Goal: Transaction & Acquisition: Purchase product/service

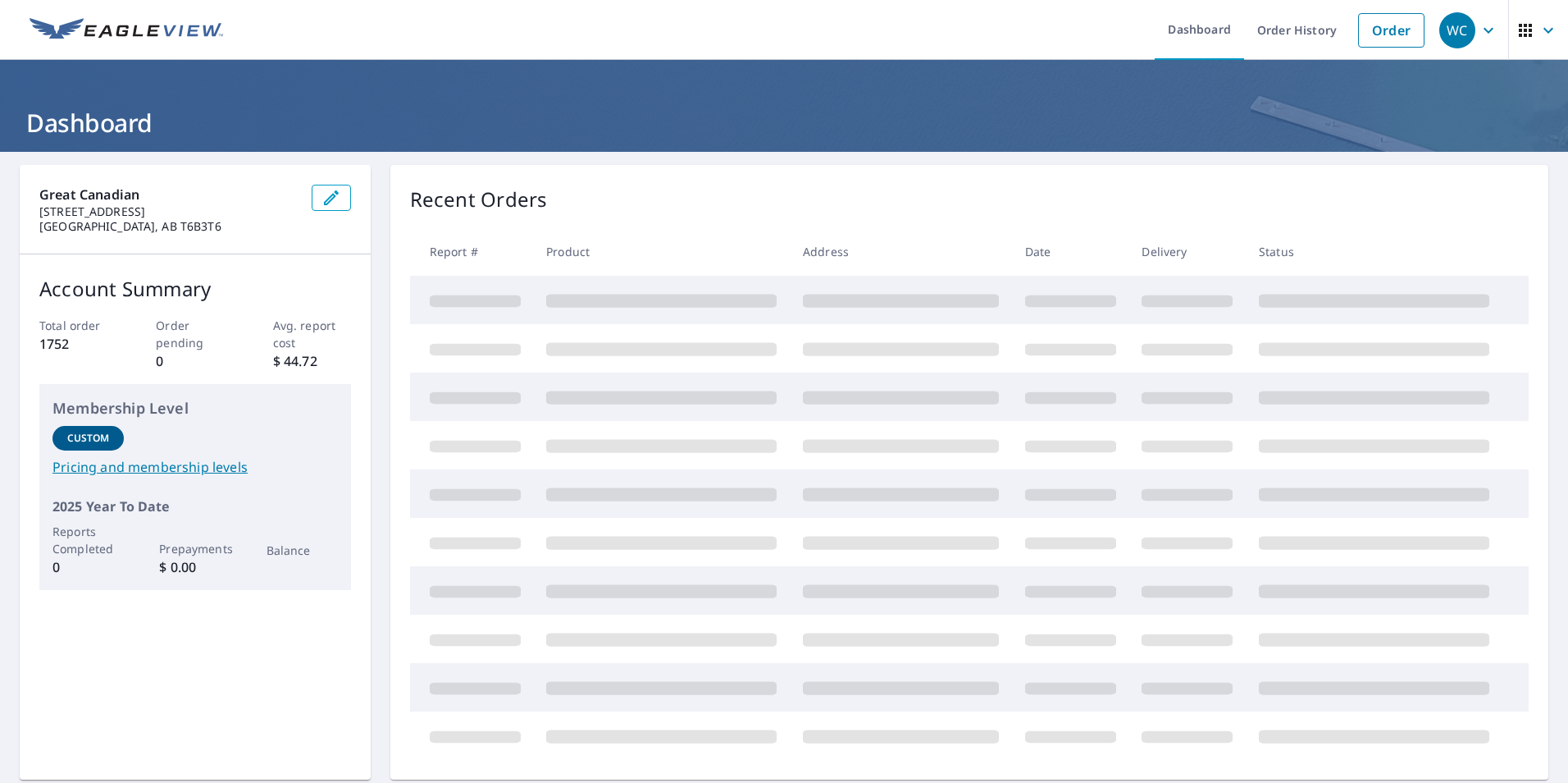
click at [330, 198] on button "button" at bounding box center [331, 198] width 39 height 26
click at [1384, 40] on link "Order" at bounding box center [1392, 30] width 67 height 34
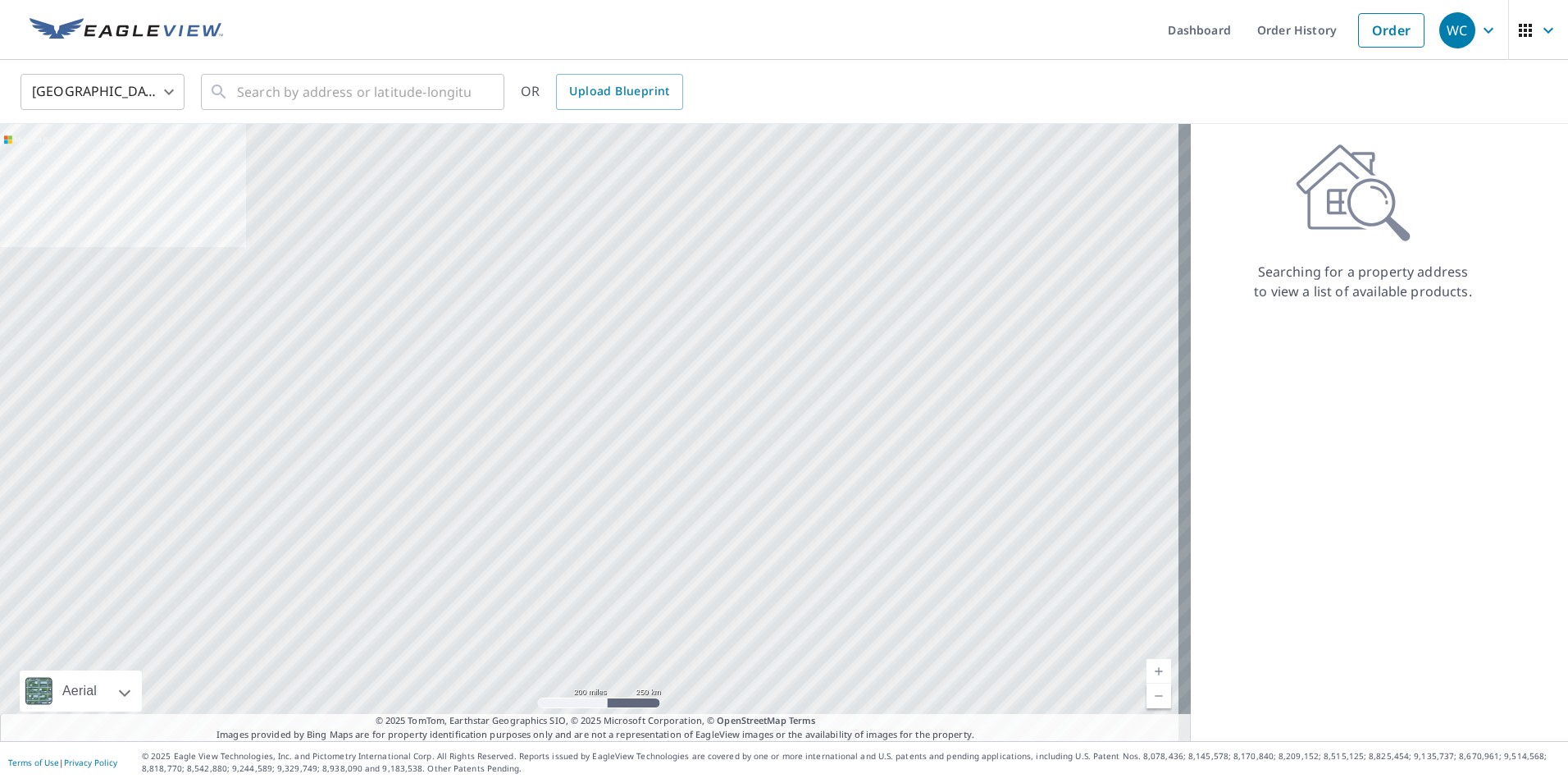
click at [160, 103] on body "WC WC Dashboard Order History Order WC [GEOGRAPHIC_DATA] US ​ ​ OR Upload Bluep…" at bounding box center [784, 391] width 1568 height 783
click at [142, 169] on li "[GEOGRAPHIC_DATA]" at bounding box center [102, 166] width 164 height 30
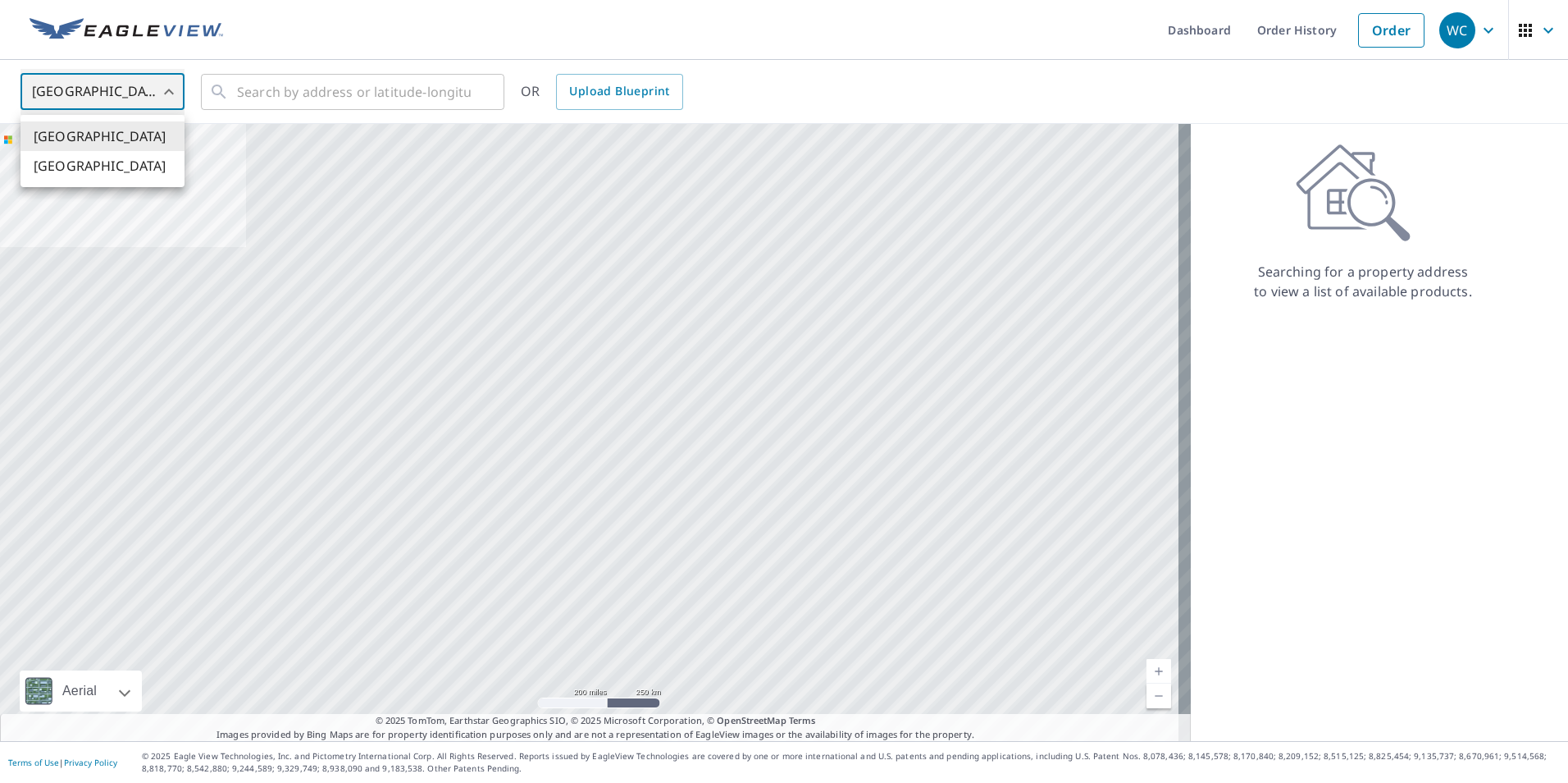
type input "CA"
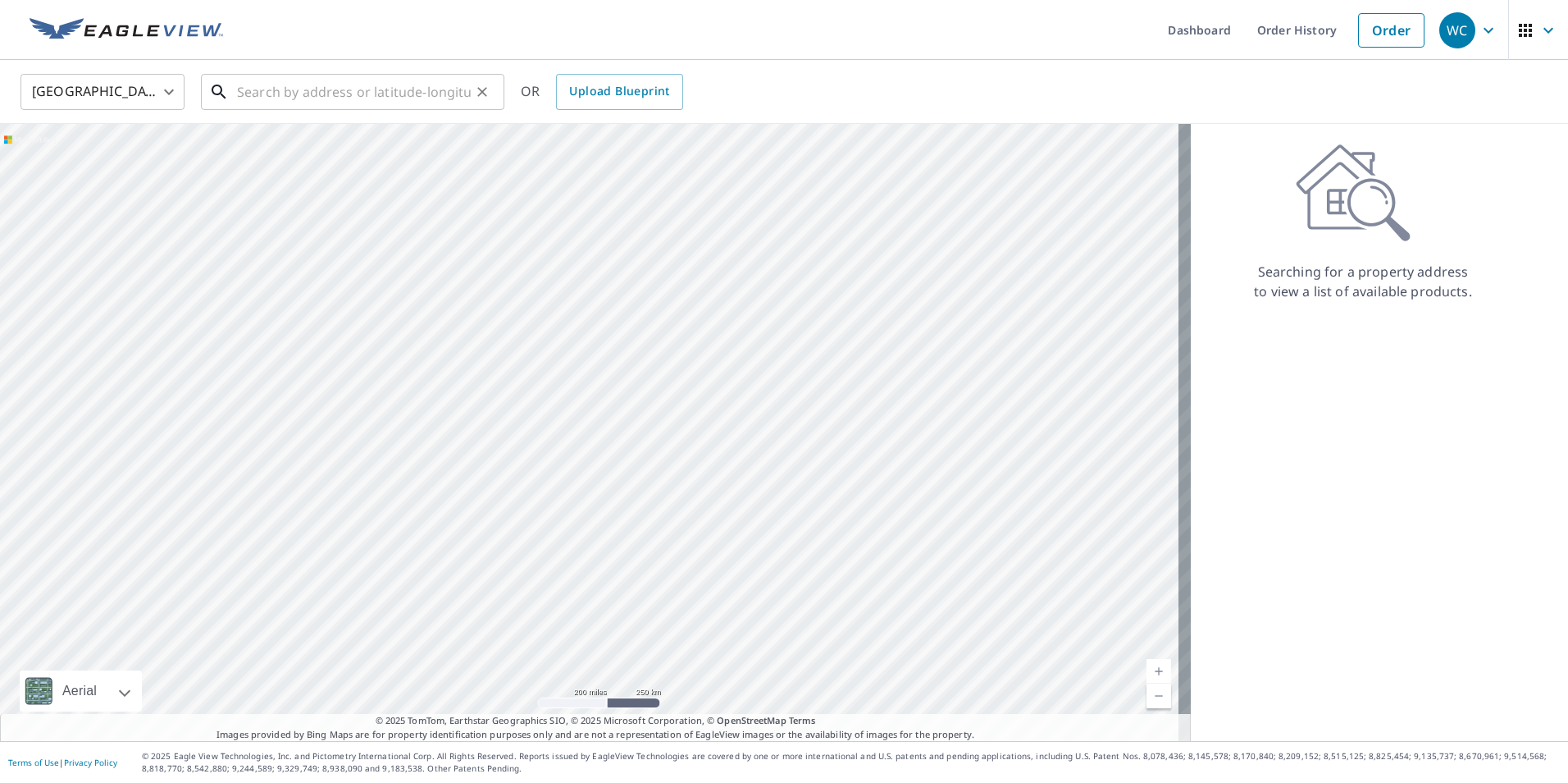
click at [254, 96] on input "text" at bounding box center [353, 92] width 234 height 46
paste input "[STREET_ADDRESS][PERSON_NAME]"
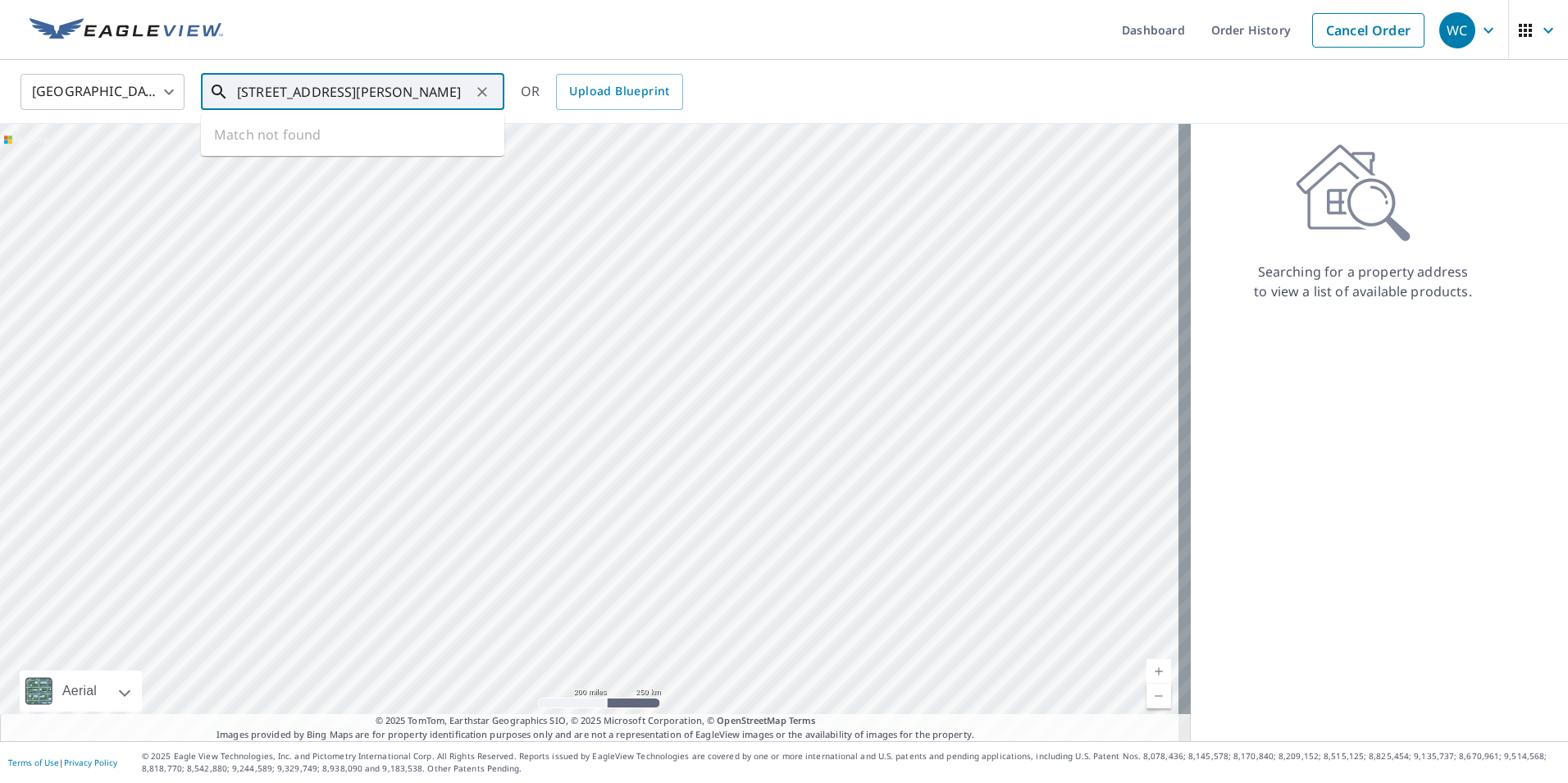
scroll to position [0, 75]
click at [362, 134] on span "[STREET_ADDRESS][PERSON_NAME]" at bounding box center [363, 139] width 258 height 19
type input "[STREET_ADDRESS][PERSON_NAME]"
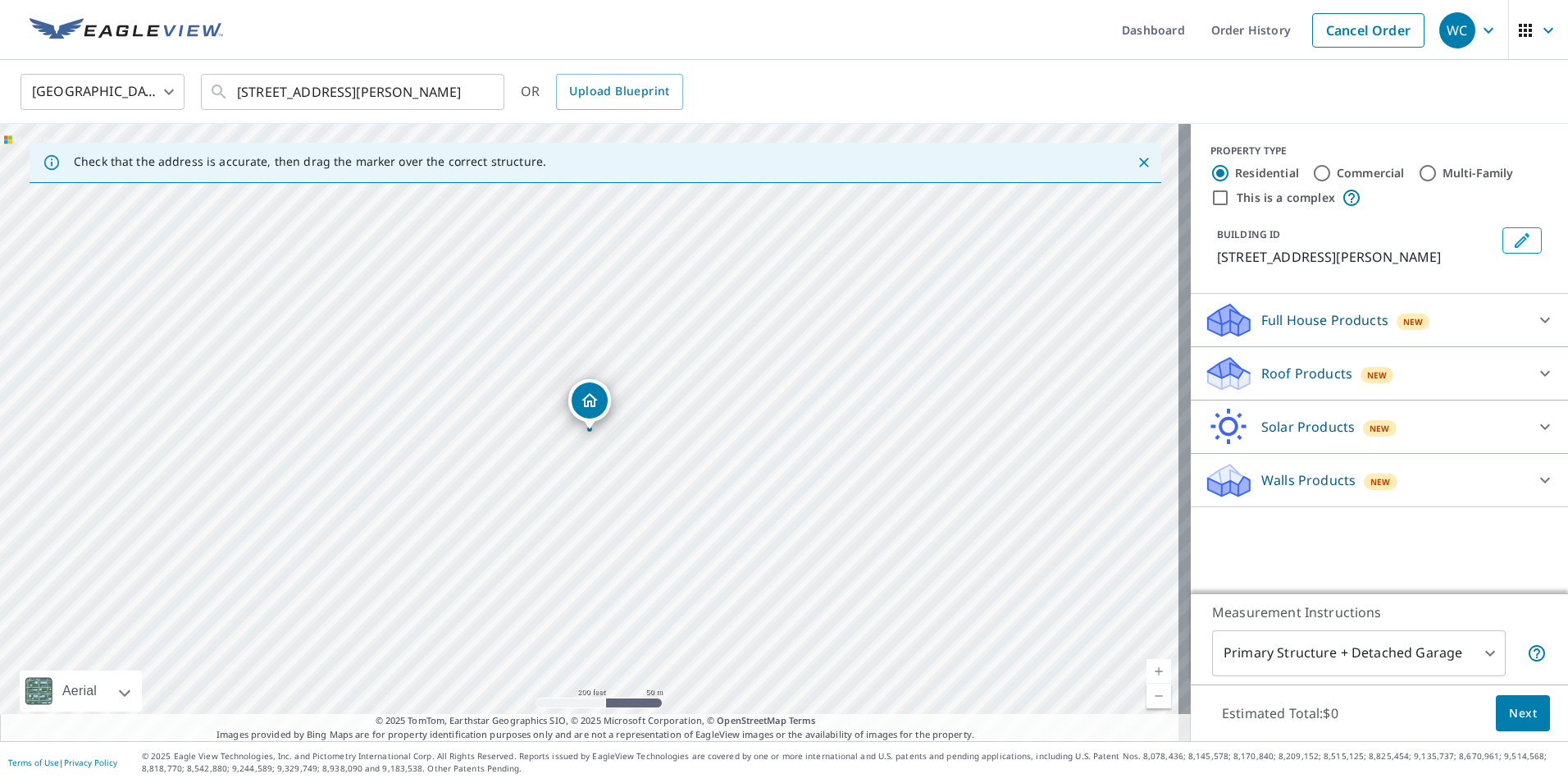
click at [1269, 325] on p "Full House Products" at bounding box center [1324, 320] width 127 height 19
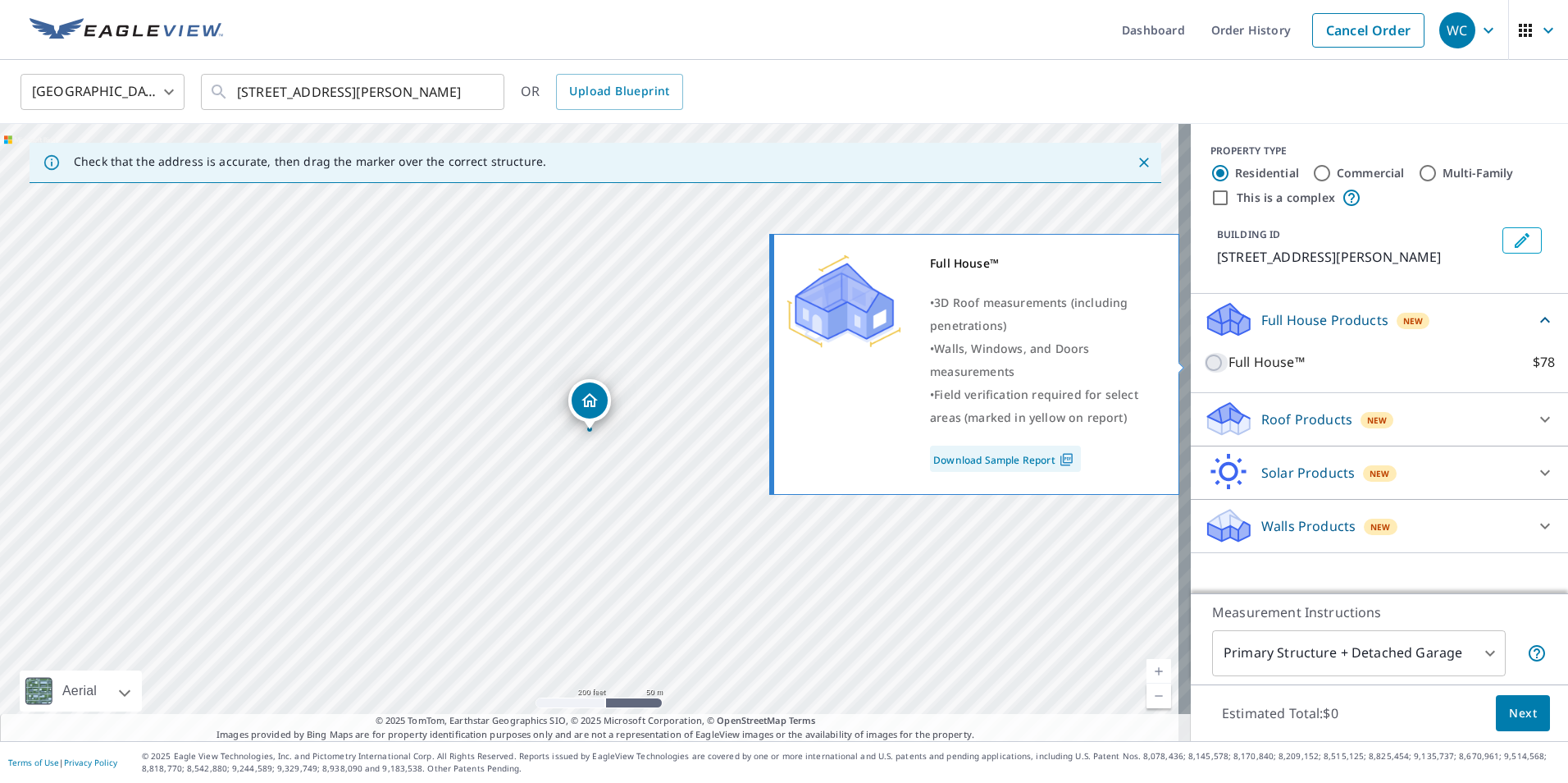
click at [1205, 366] on input "Full House™ $78" at bounding box center [1217, 362] width 25 height 19
checkbox input "true"
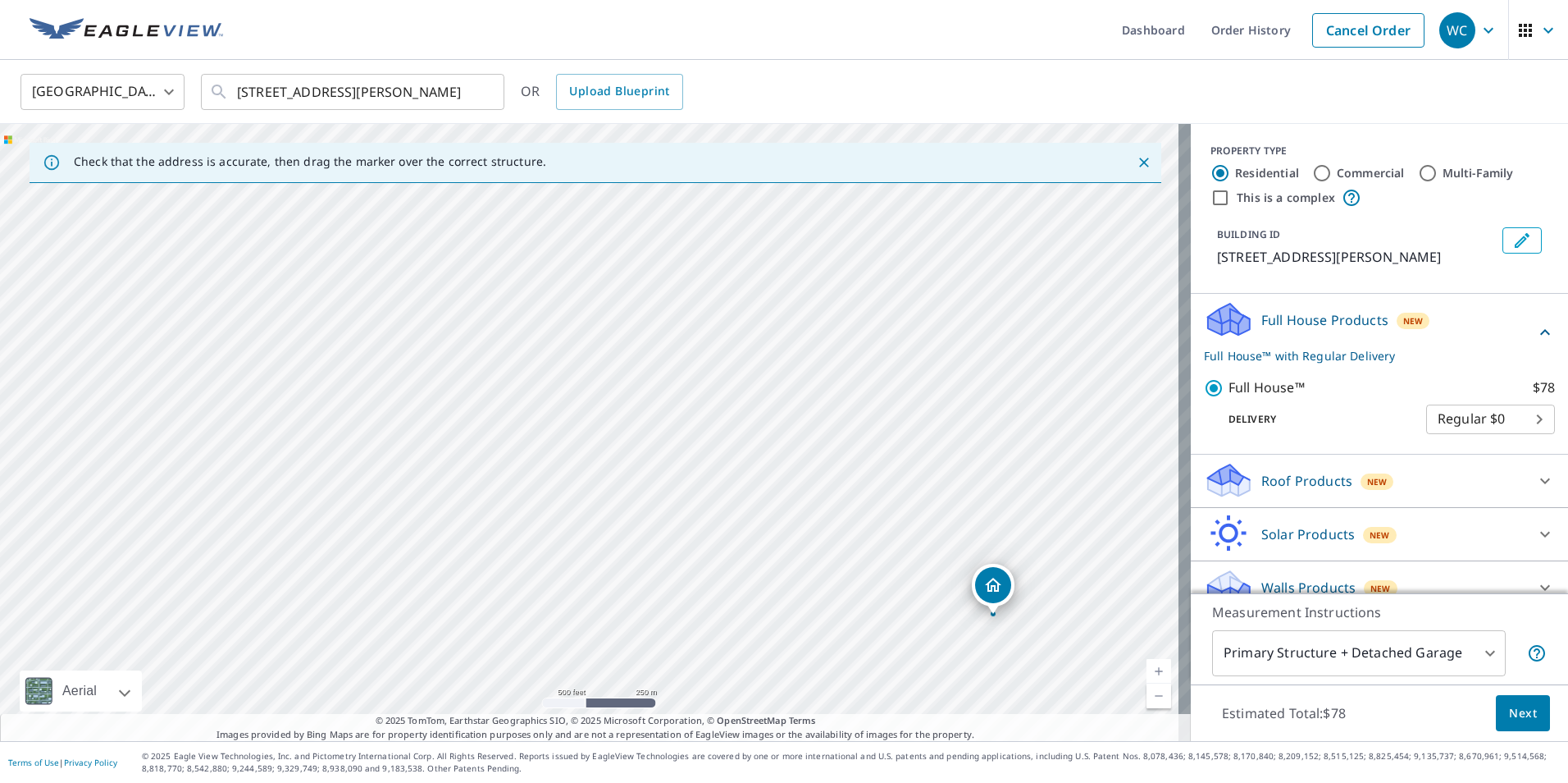
click at [1513, 708] on span "Next" at bounding box center [1523, 713] width 28 height 20
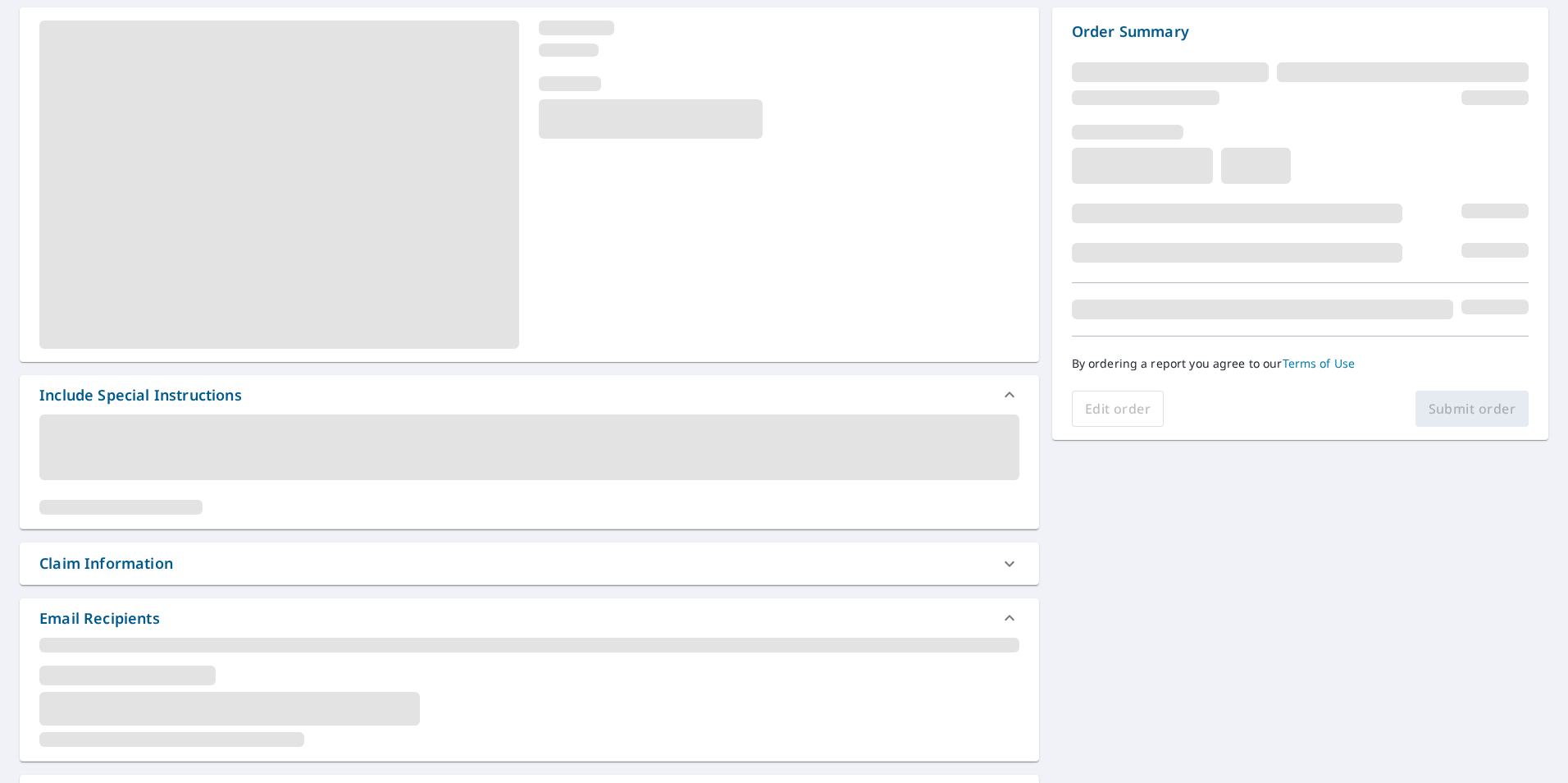
scroll to position [164, 0]
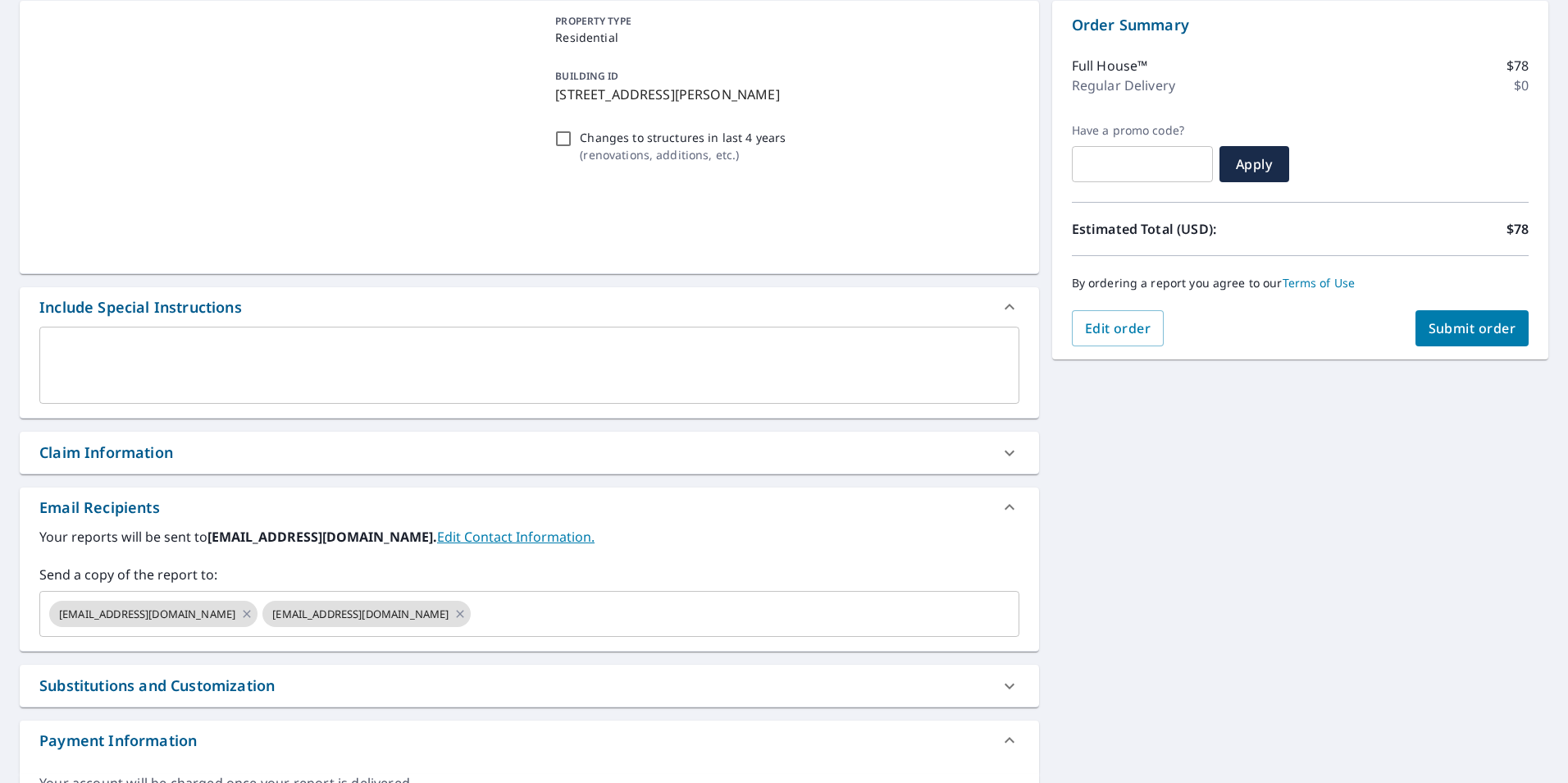
click at [81, 541] on label "Your reports will be sent to [EMAIL_ADDRESS][DOMAIN_NAME]. Edit Contact Informa…" at bounding box center [529, 537] width 980 height 19
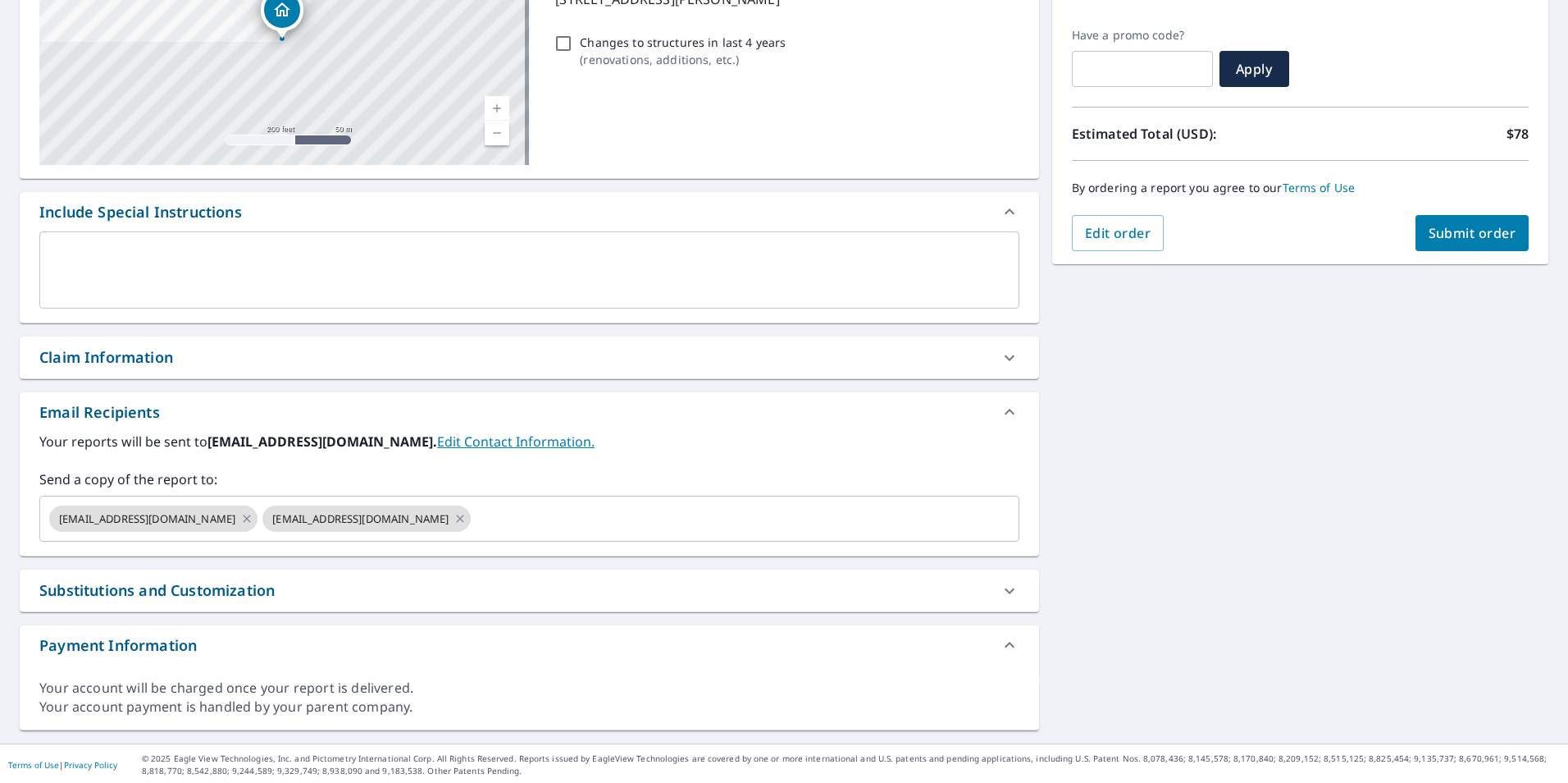
scroll to position [261, 0]
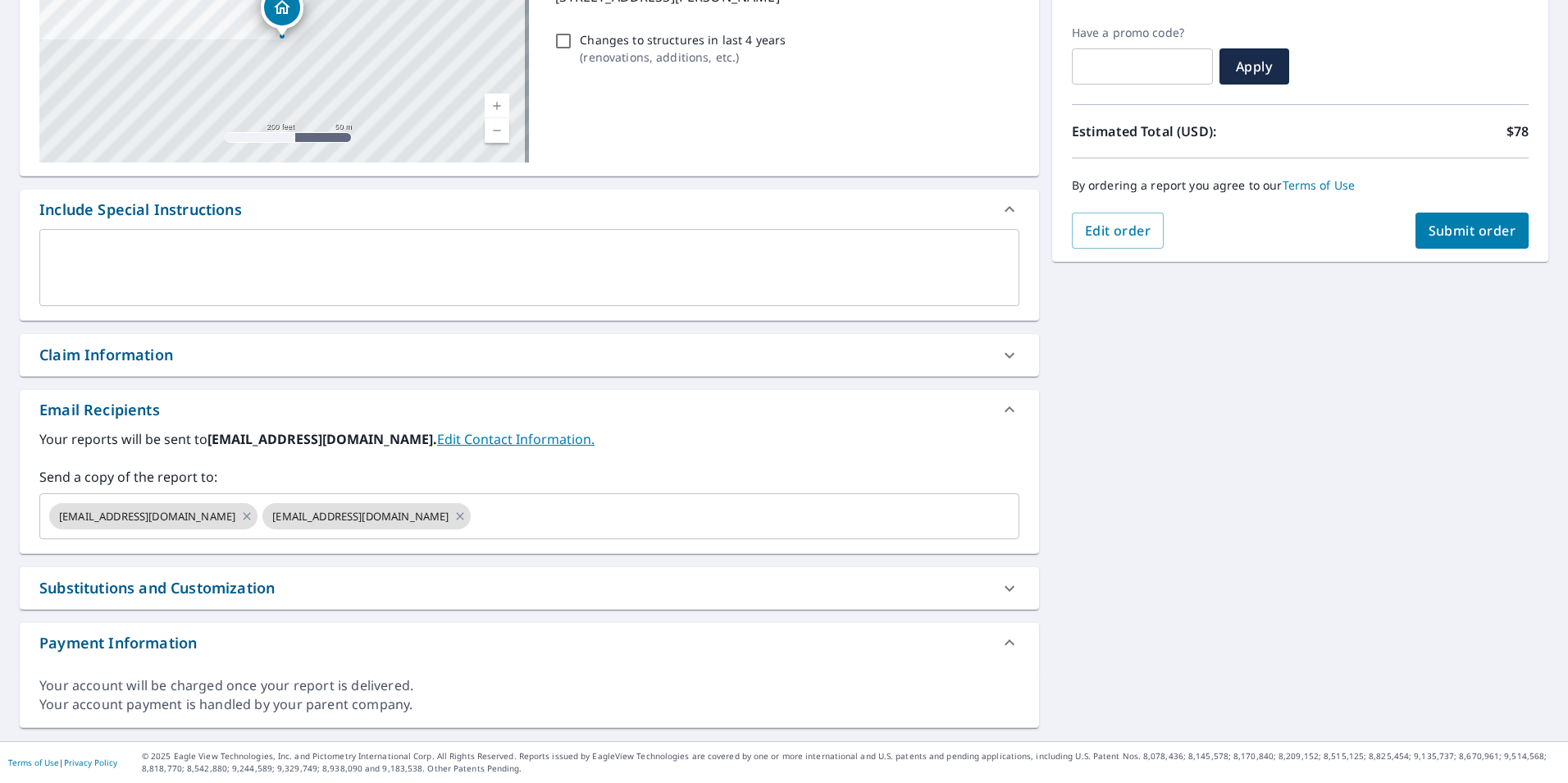
click at [127, 373] on div "Claim Information" at bounding box center [529, 355] width 1019 height 42
checkbox input "true"
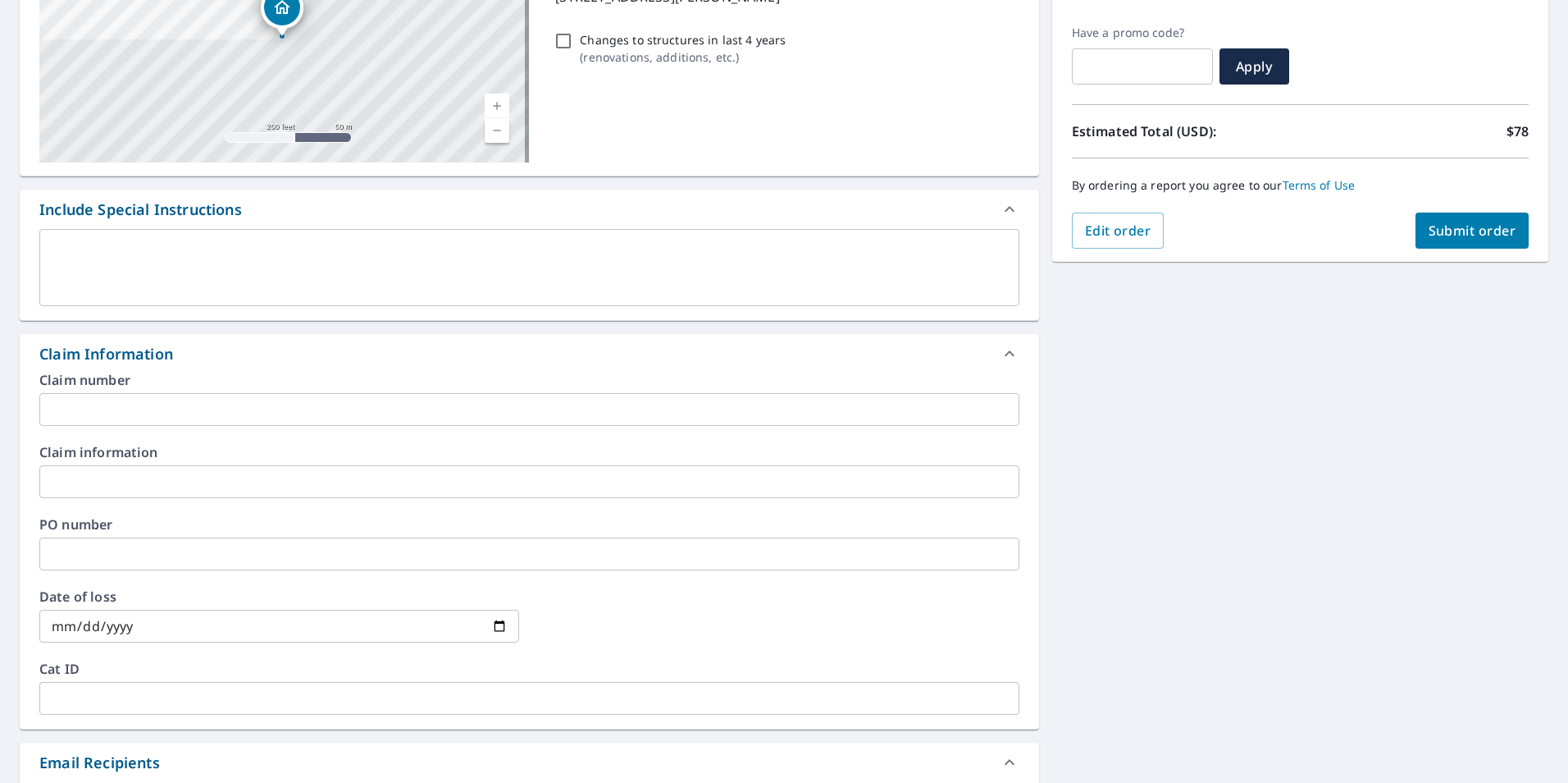
click at [120, 404] on input "text" at bounding box center [529, 409] width 980 height 32
paste input "36009152"
type input "36009152"
checkbox input "true"
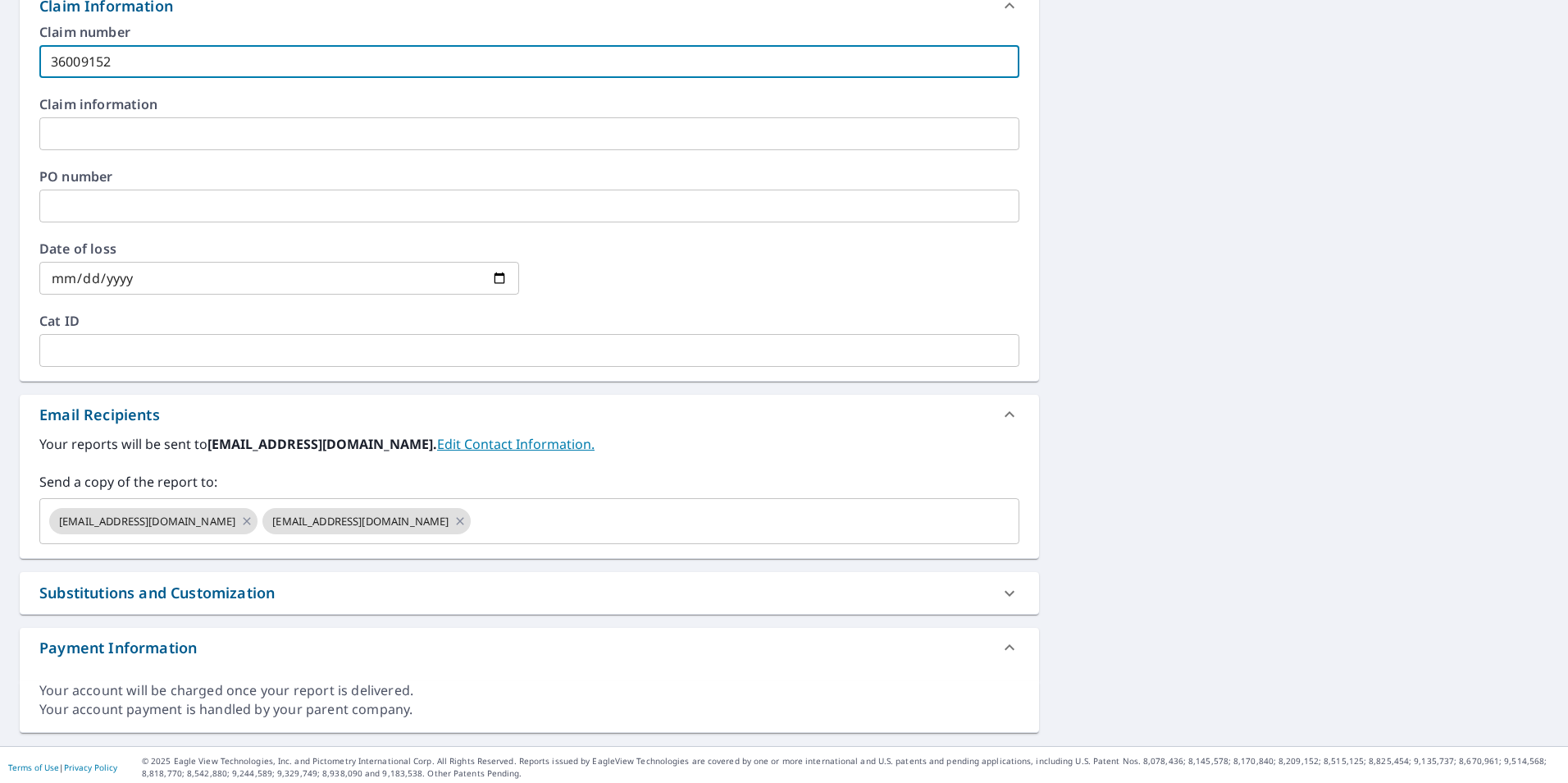
scroll to position [615, 0]
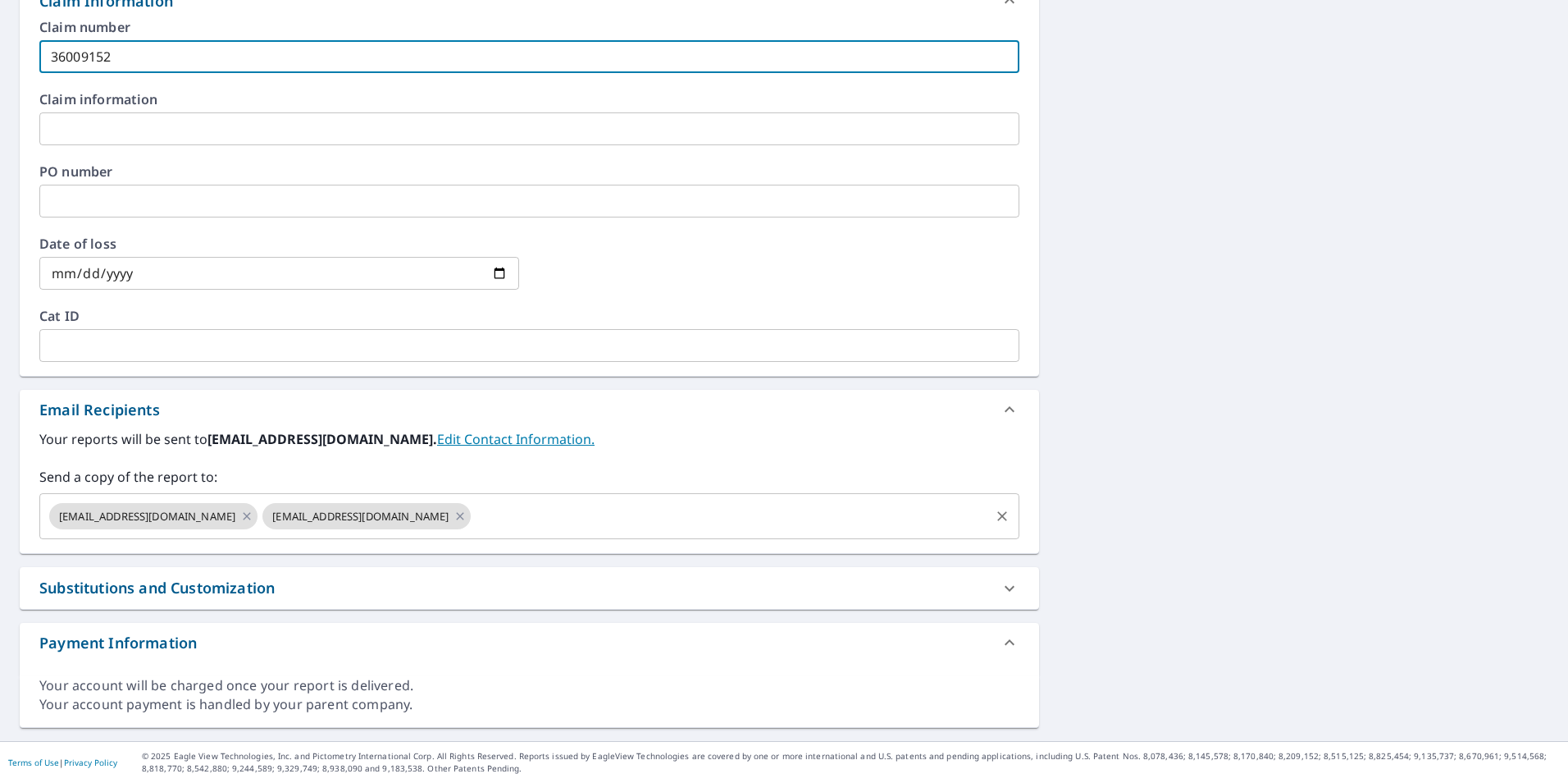
type input "36009152"
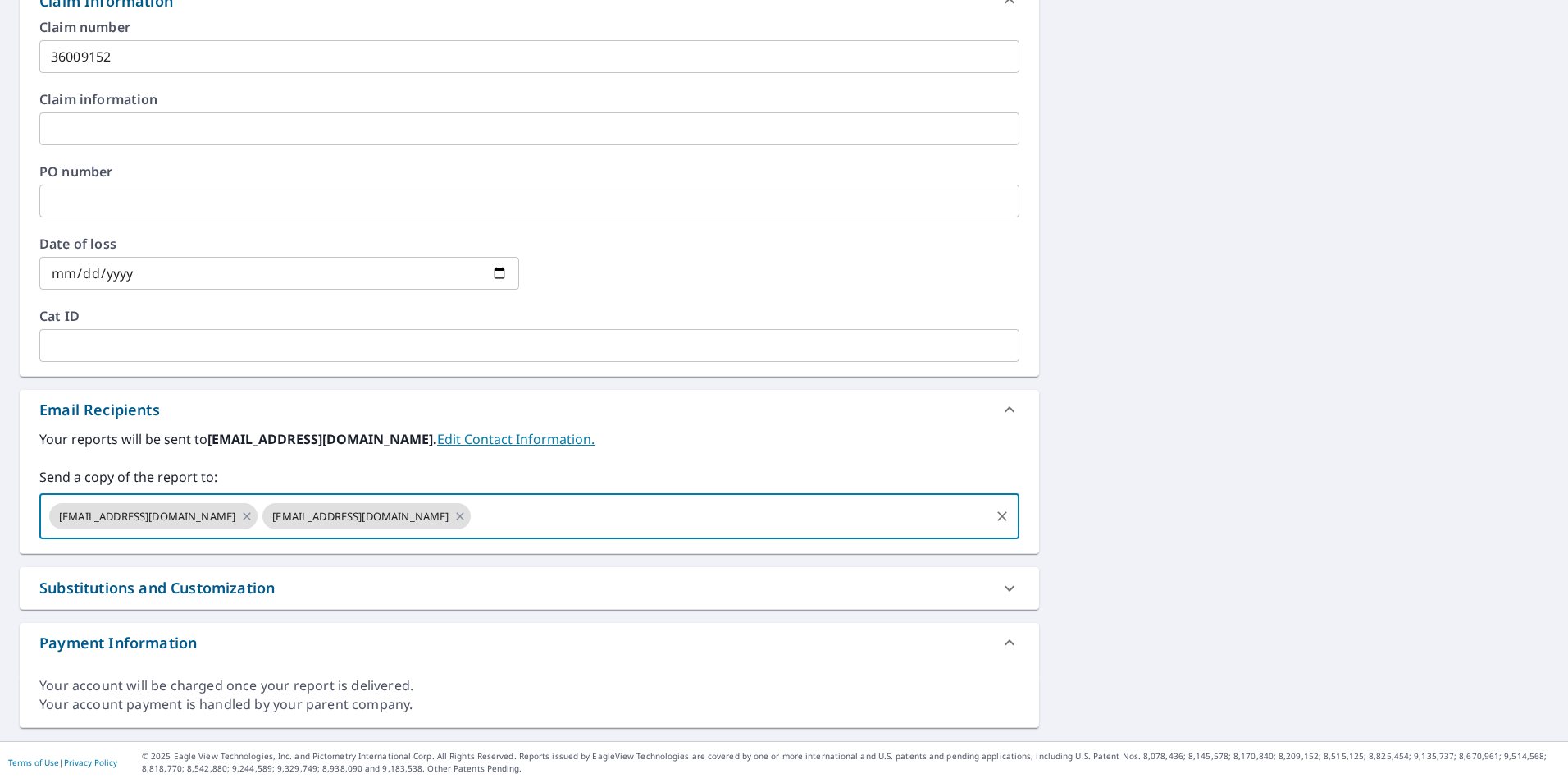
click at [473, 525] on input "text" at bounding box center [730, 516] width 514 height 32
type input "[EMAIL_ADDRESS][DOMAIN_NAME]"
checkbox input "true"
type input "[EMAIL_ADDRESS][DOMAIN_NAME]"
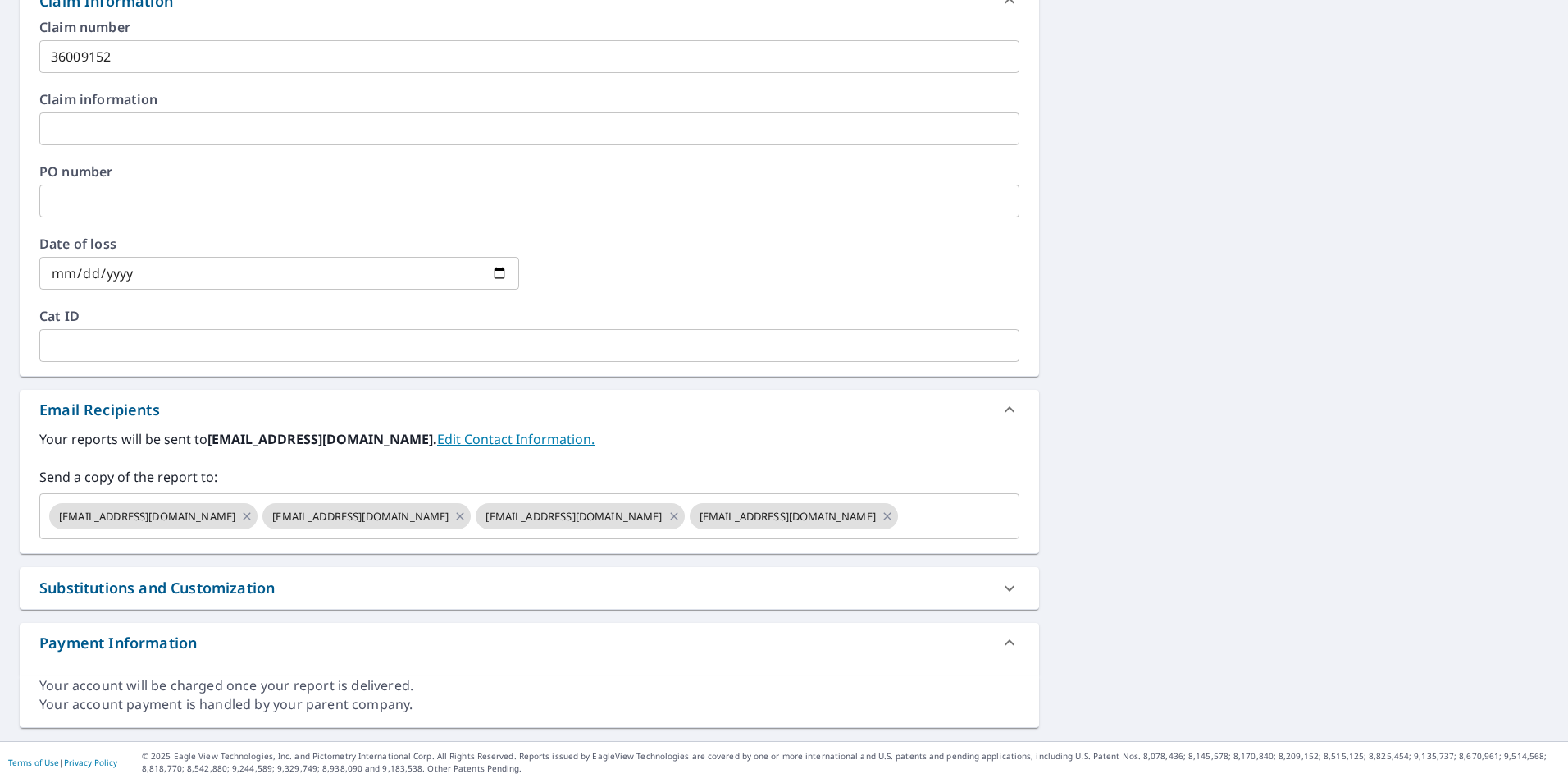
click at [642, 468] on label "Send a copy of the report to:" at bounding box center [529, 476] width 980 height 19
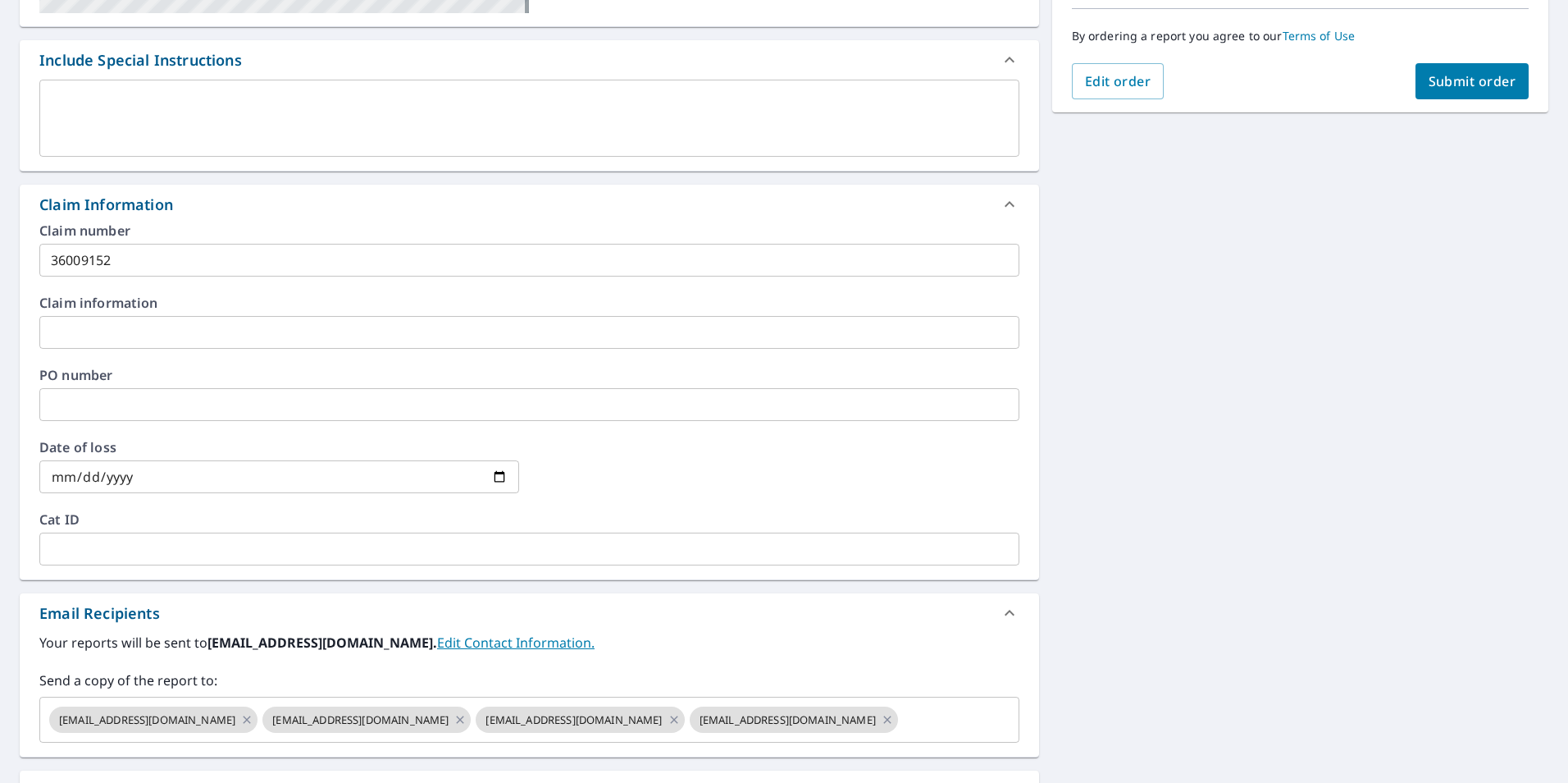
scroll to position [122, 0]
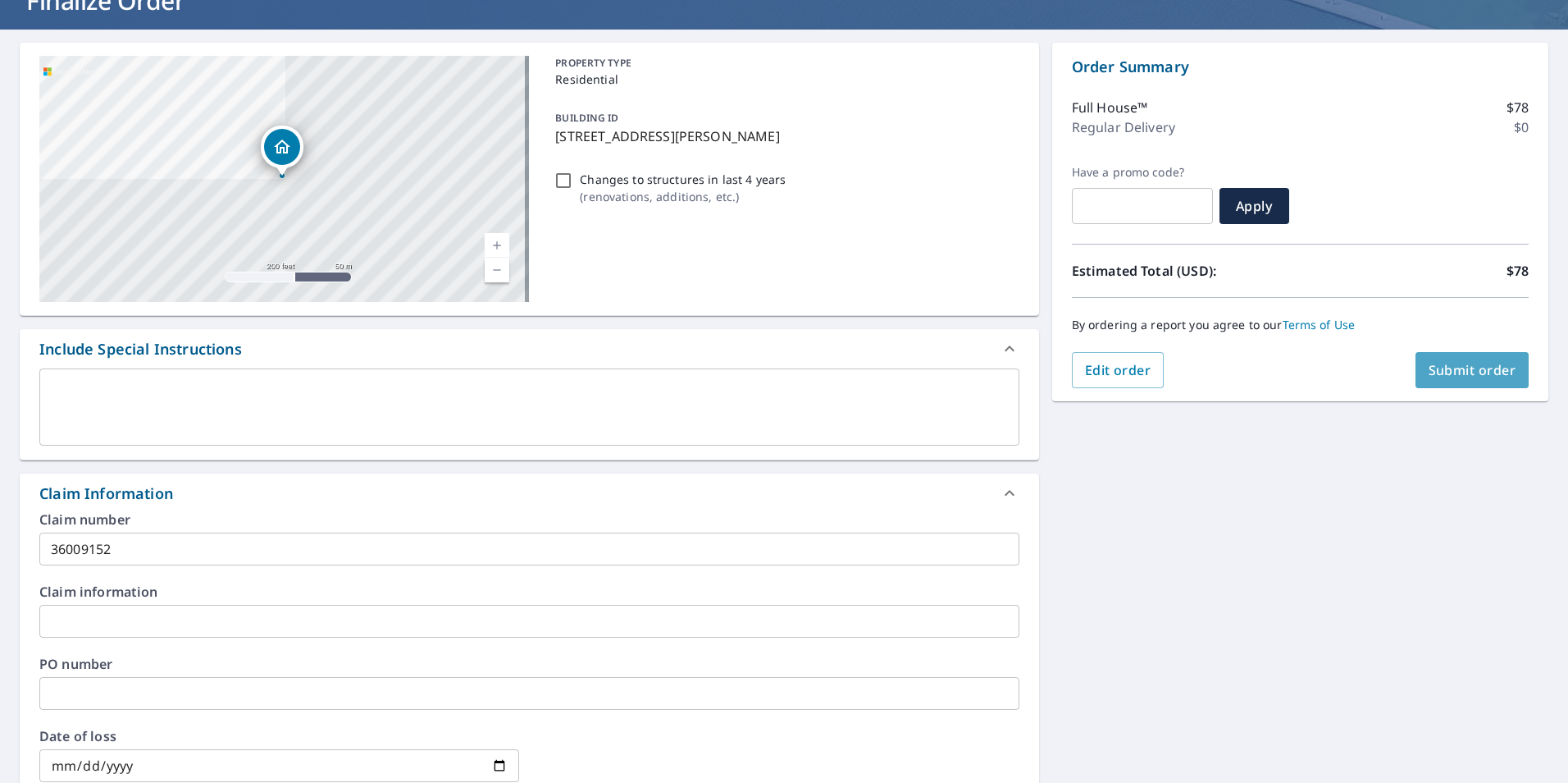
click at [1460, 375] on span "Submit order" at bounding box center [1472, 370] width 88 height 18
checkbox input "true"
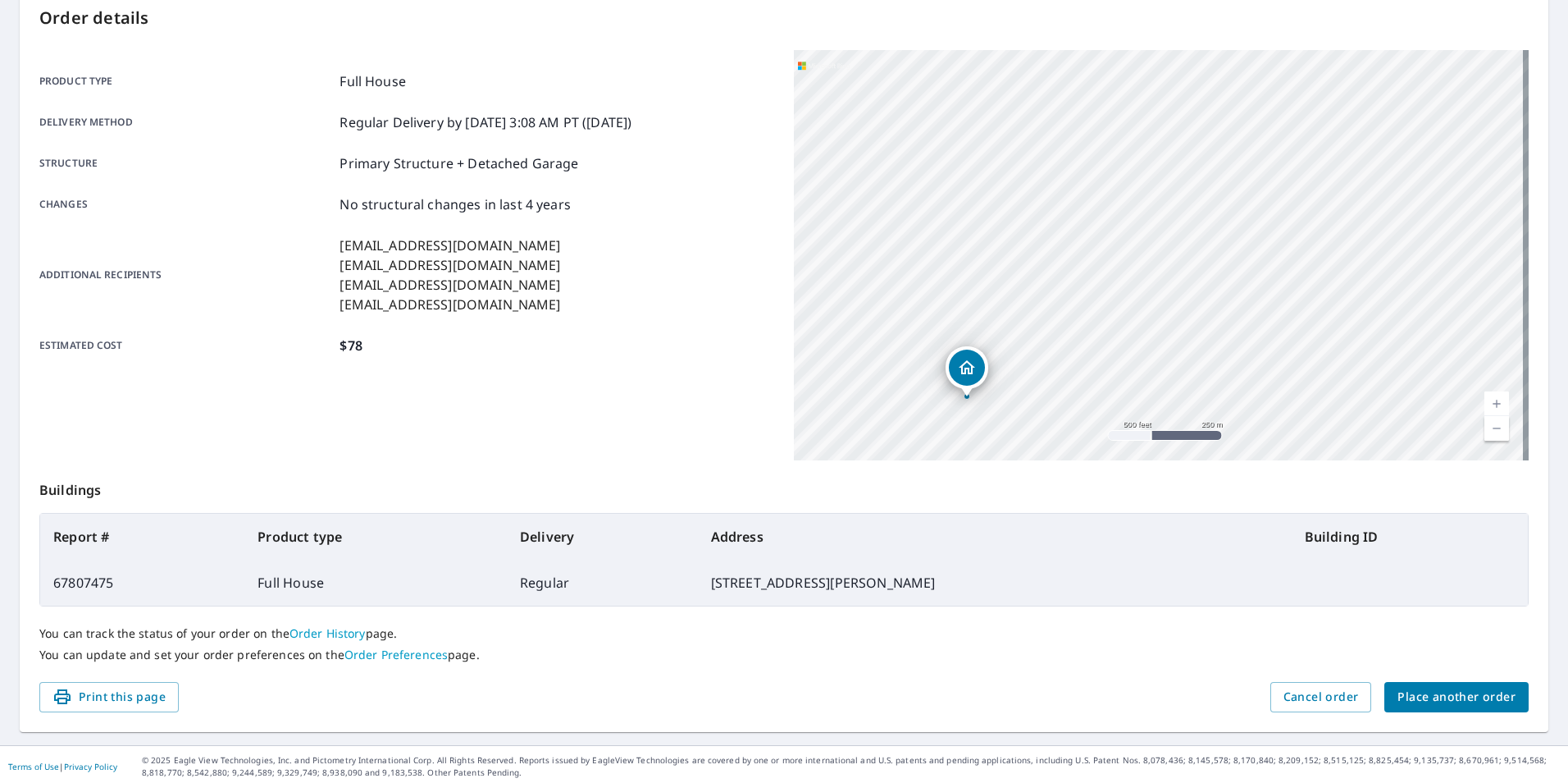
scroll to position [183, 0]
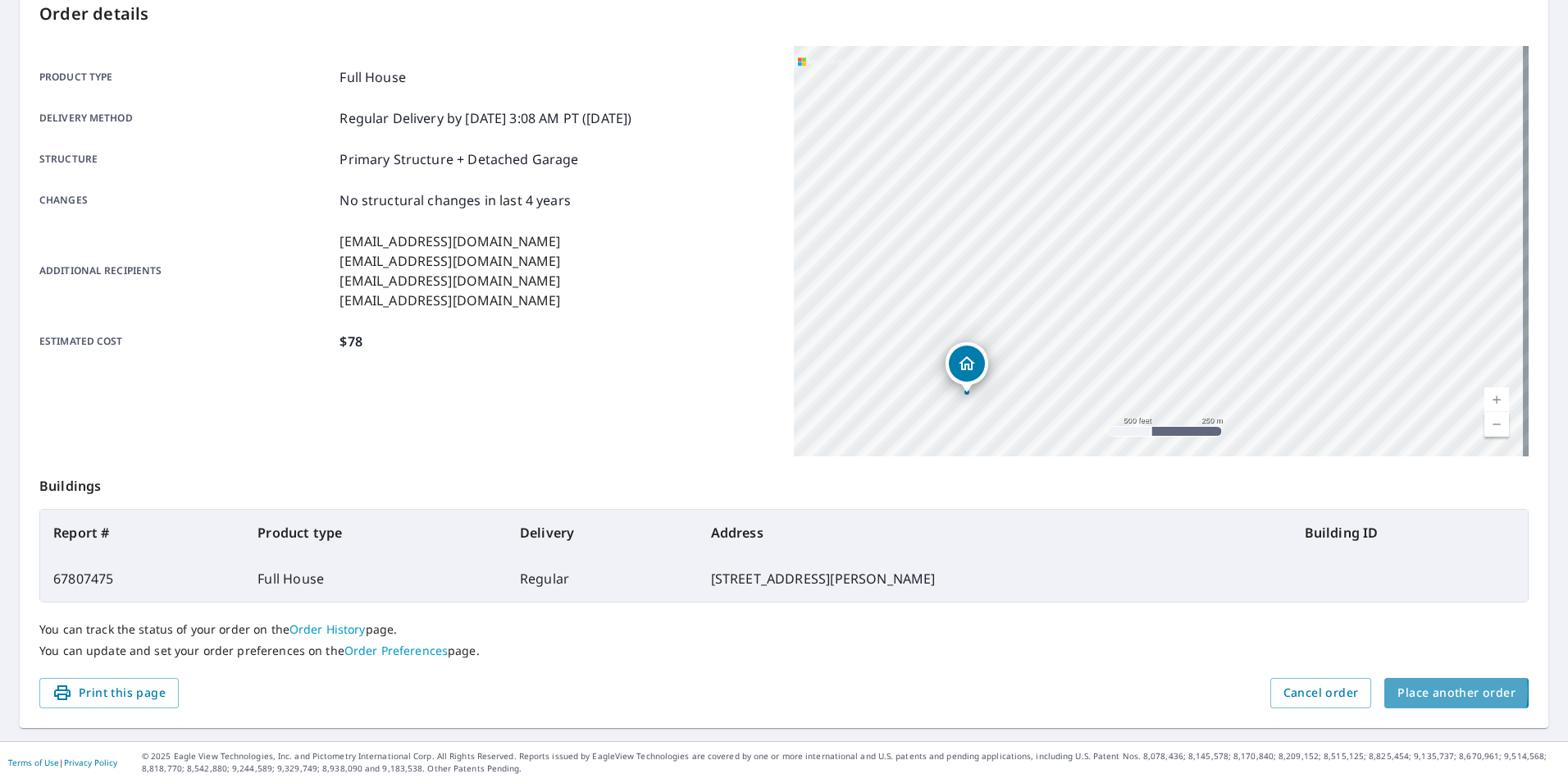
click at [1406, 691] on span "Place another order" at bounding box center [1456, 692] width 118 height 20
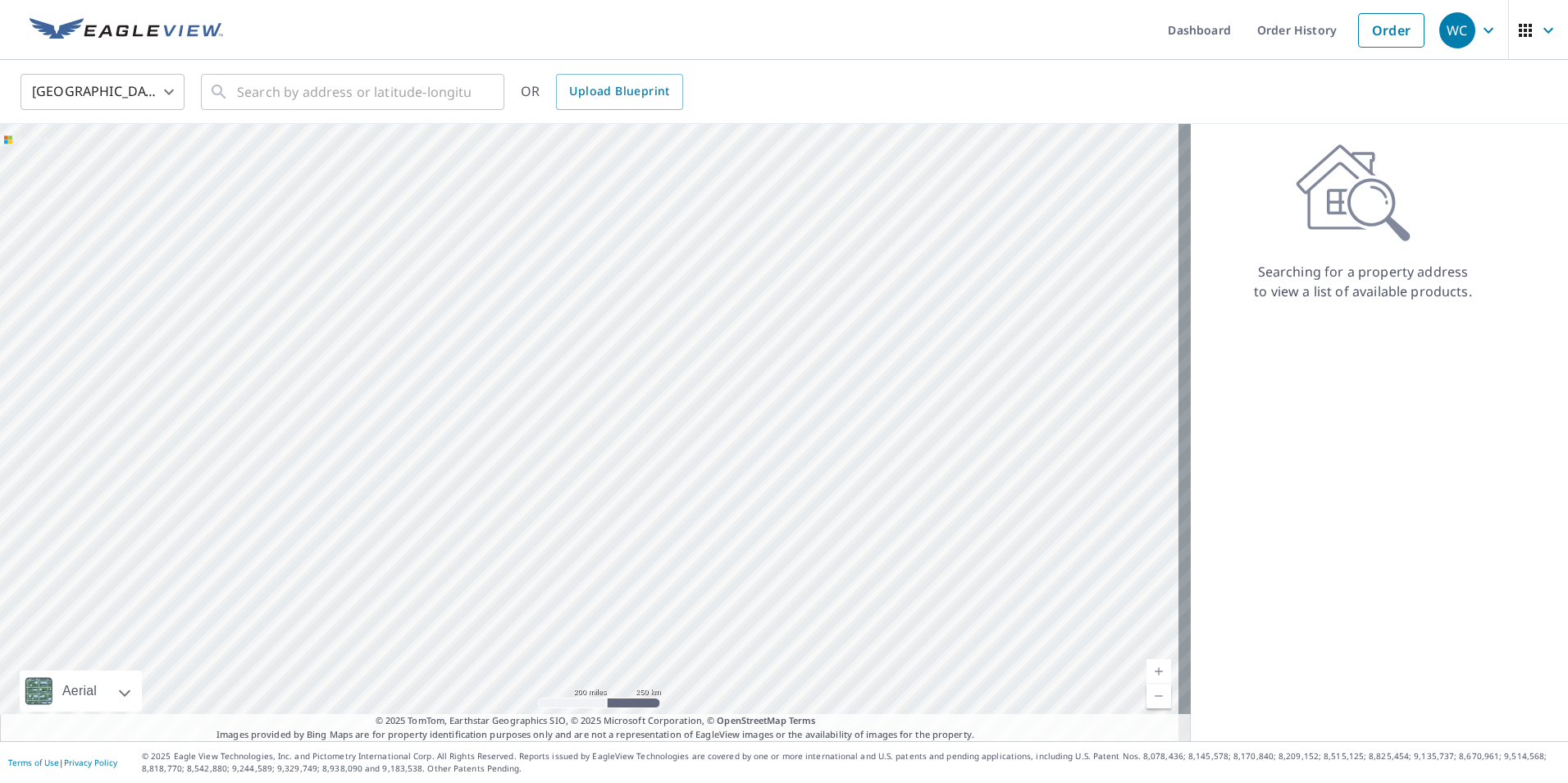
click at [134, 92] on body "WC WC Dashboard Order History Order WC United States US ​ ​ OR Upload Blueprint…" at bounding box center [784, 391] width 1568 height 783
click at [124, 158] on li "[GEOGRAPHIC_DATA]" at bounding box center [102, 166] width 164 height 30
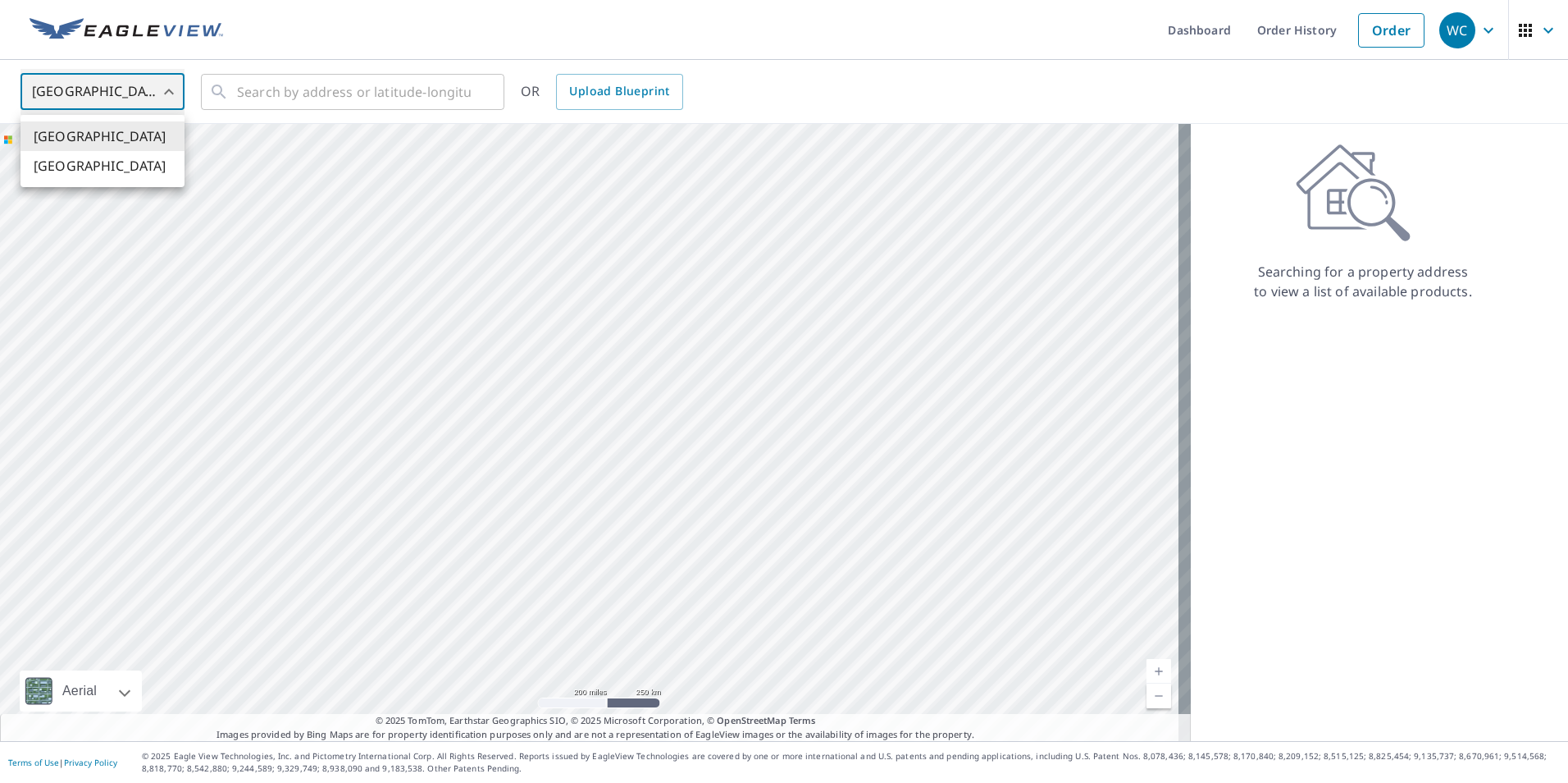
type input "CA"
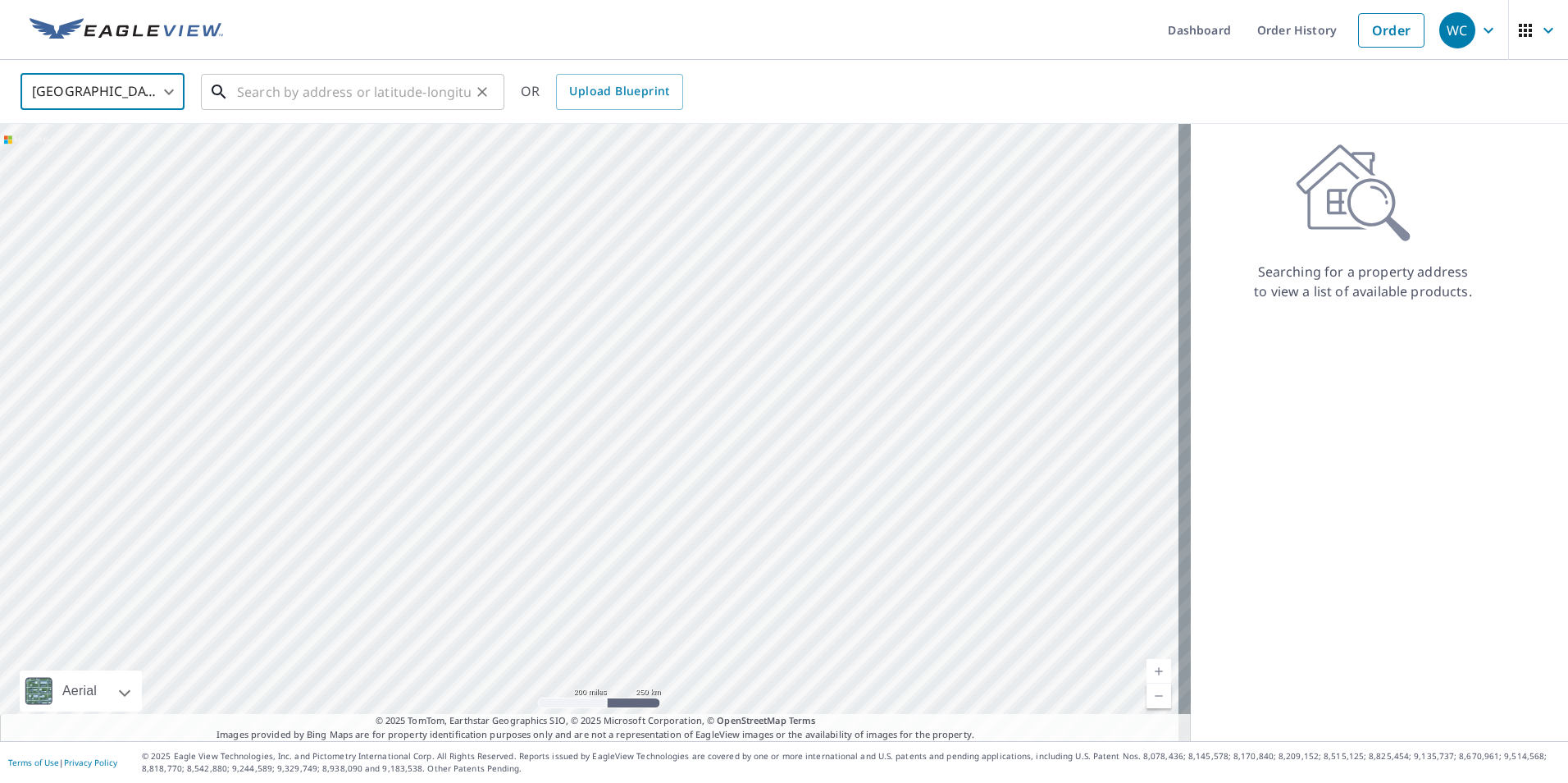
click at [316, 100] on input "text" at bounding box center [353, 92] width 234 height 46
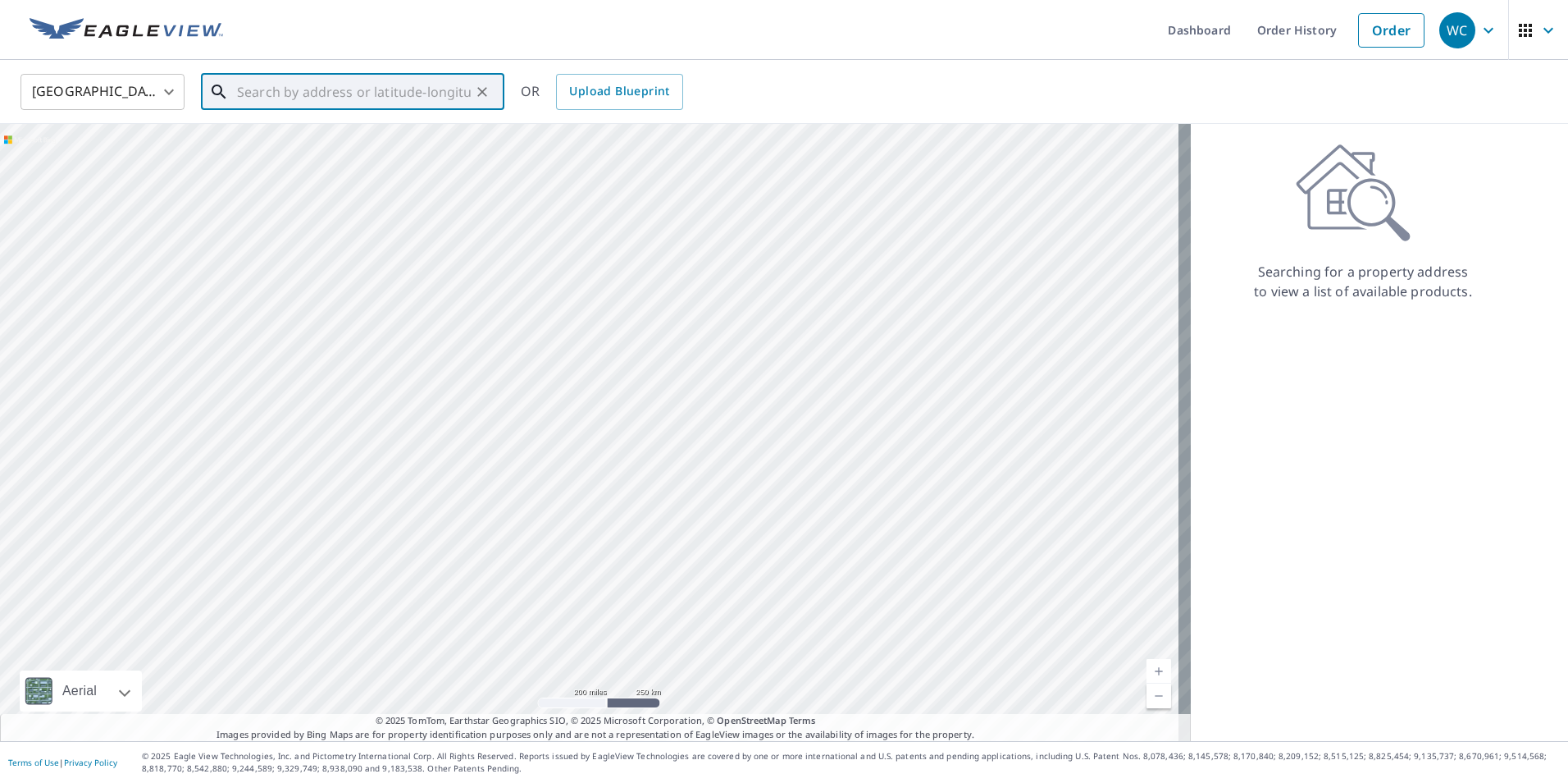
paste input "36009152"
type input "36009152"
drag, startPoint x: 316, startPoint y: 92, endPoint x: 22, endPoint y: 49, distance: 297.1
click at [22, 49] on div "Dashboard Order History Cancel Order WC [GEOGRAPHIC_DATA] [GEOGRAPHIC_DATA] ​ 3…" at bounding box center [784, 391] width 1568 height 783
click at [228, 81] on div "​" at bounding box center [352, 91] width 303 height 36
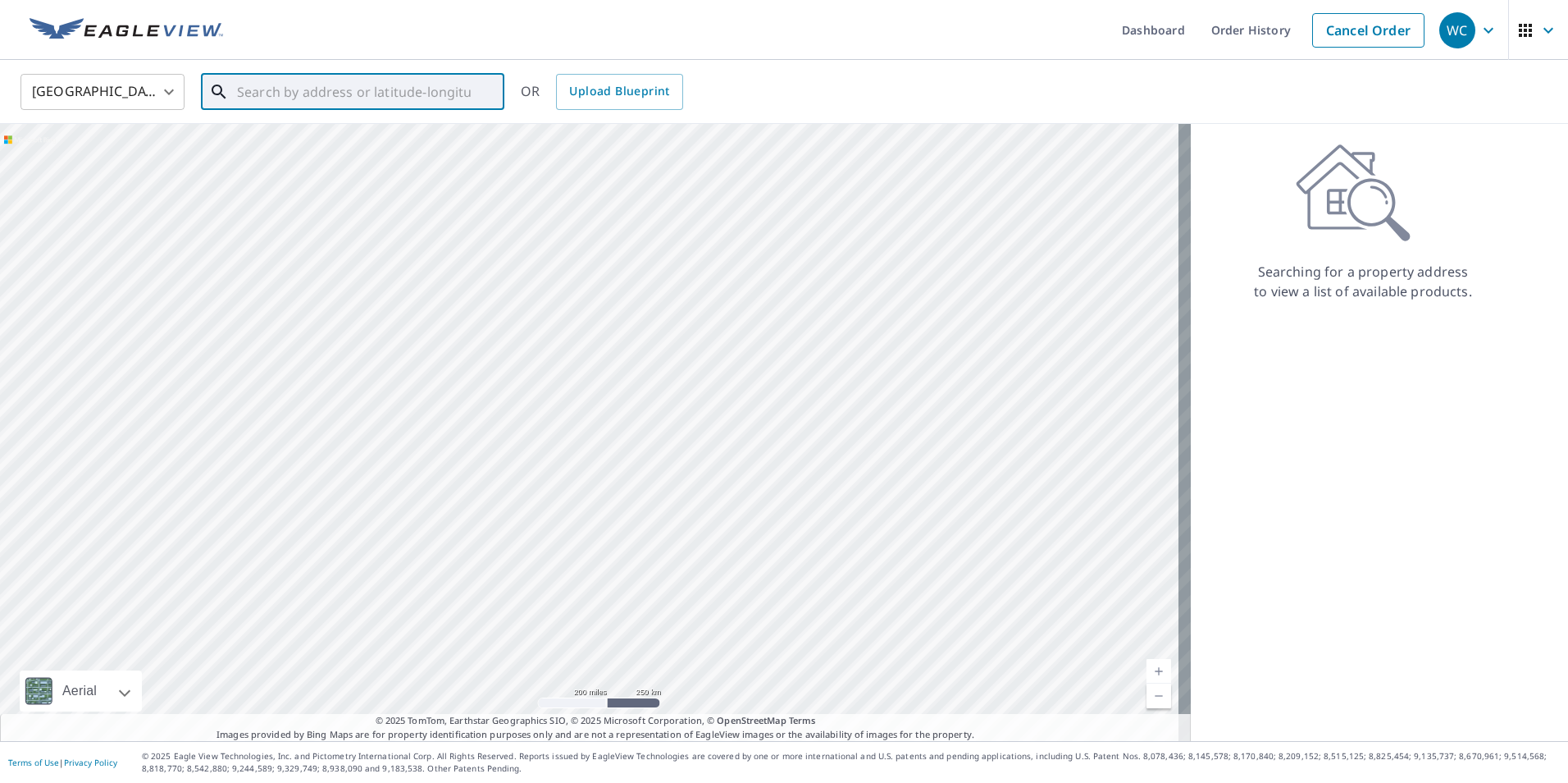
paste input "[STREET_ADDRESS][PERSON_NAME]"
click at [270, 139] on span "[STREET_ADDRESS][PERSON_NAME]" at bounding box center [363, 139] width 258 height 19
type input "[STREET_ADDRESS][PERSON_NAME]"
